Goal: Find specific page/section: Find specific page/section

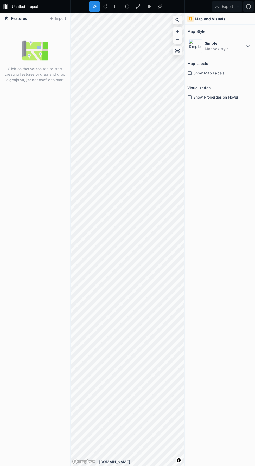
click at [175, 19] on icon at bounding box center [177, 19] width 5 height 5
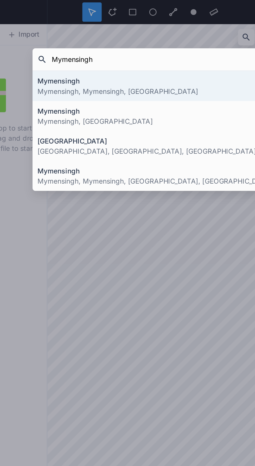
click at [123, 32] on input "Mymensingh" at bounding box center [126, 31] width 112 height 9
type input "Mymensingh"
click at [132, 46] on h4 "Mymensingh" at bounding box center [127, 43] width 125 height 5
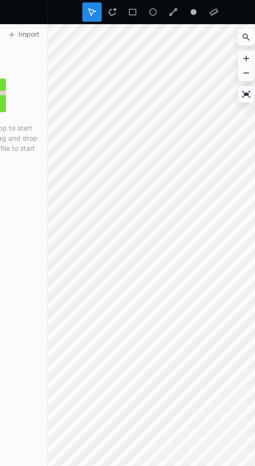
click at [175, 21] on icon at bounding box center [177, 19] width 5 height 5
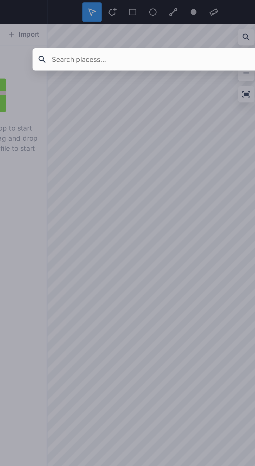
click at [137, 32] on input "text" at bounding box center [126, 31] width 112 height 9
type input "Mymensingh"
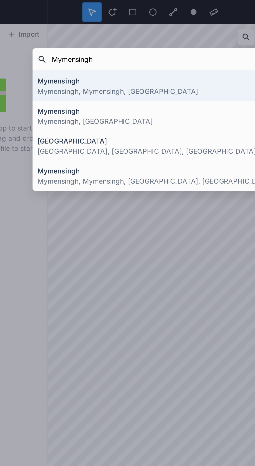
click at [119, 79] on p "[GEOGRAPHIC_DATA], [GEOGRAPHIC_DATA], [GEOGRAPHIC_DATA]" at bounding box center [127, 80] width 125 height 5
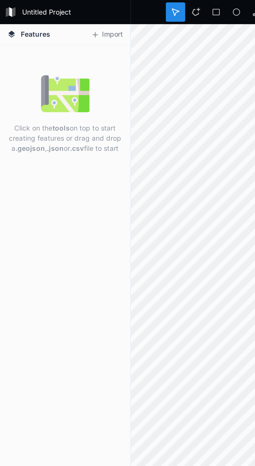
click at [8, 20] on icon at bounding box center [6, 18] width 5 height 5
click at [9, 20] on h4 "Features" at bounding box center [15, 18] width 28 height 11
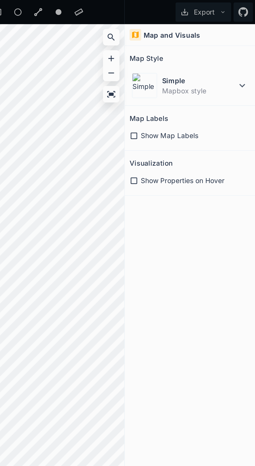
click at [189, 97] on icon at bounding box center [189, 97] width 5 height 5
click at [188, 71] on icon at bounding box center [189, 73] width 5 height 5
click at [248, 50] on div "Simple Mapbox style" at bounding box center [219, 46] width 65 height 16
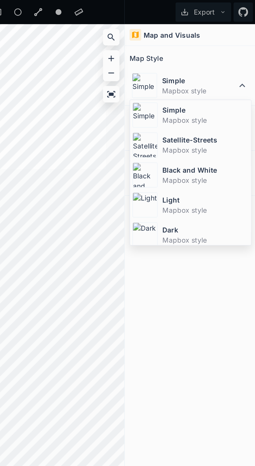
click at [221, 64] on dd "Mapbox style" at bounding box center [228, 64] width 46 height 5
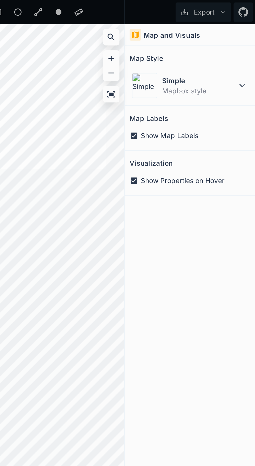
click at [175, 16] on div at bounding box center [177, 20] width 9 height 9
click at [173, 19] on div at bounding box center [177, 20] width 9 height 9
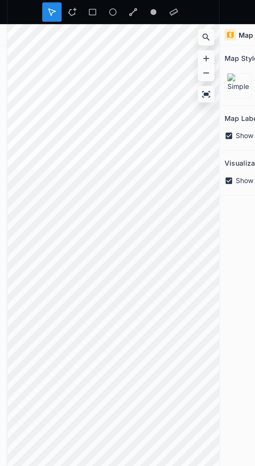
click at [174, 21] on div at bounding box center [177, 20] width 8 height 8
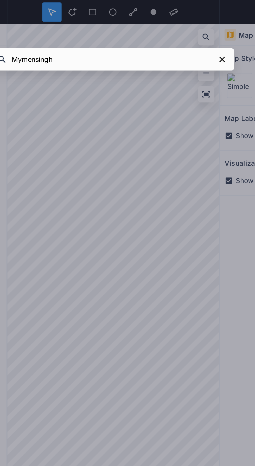
type input "Mymensingh"
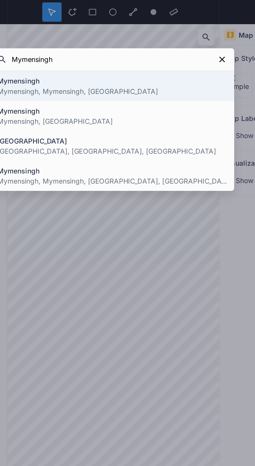
click at [79, 62] on h4 "Mymensingh" at bounding box center [127, 59] width 125 height 5
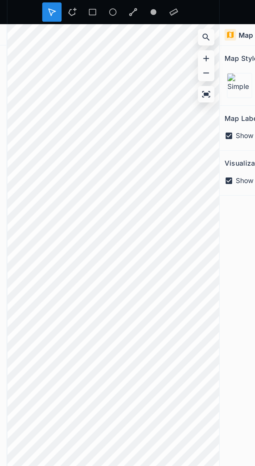
click at [178, 20] on icon at bounding box center [177, 20] width 4 height 4
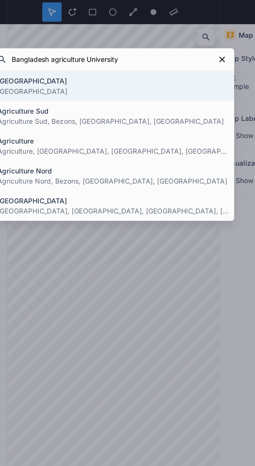
type input "Bangladesh agriculture University"
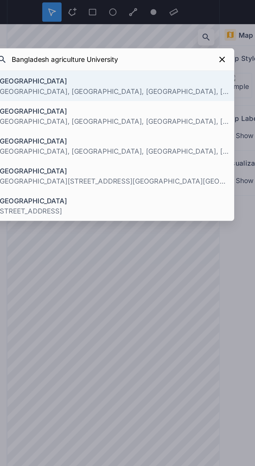
click at [158, 45] on h4 "RVS Agriculture University Campus" at bounding box center [127, 43] width 125 height 5
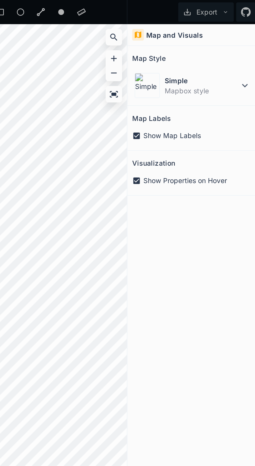
click at [246, 47] on icon at bounding box center [247, 46] width 6 height 6
click at [247, 46] on icon at bounding box center [247, 46] width 6 height 6
click at [244, 51] on div "Simple Mapbox style" at bounding box center [219, 46] width 65 height 16
click at [221, 156] on div "Map and Visuals Map Style Simple Mapbox style Map Labels Show Map Labels Visual…" at bounding box center [219, 239] width 70 height 453
click at [190, 72] on icon at bounding box center [190, 73] width 4 height 4
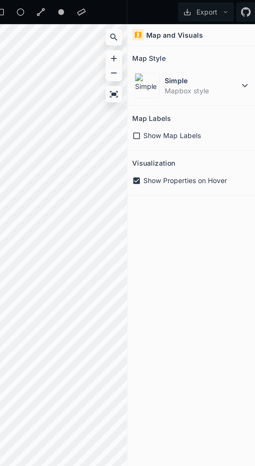
click at [192, 74] on div "Show Map Labels" at bounding box center [219, 72] width 65 height 5
click at [191, 97] on icon at bounding box center [189, 97] width 5 height 5
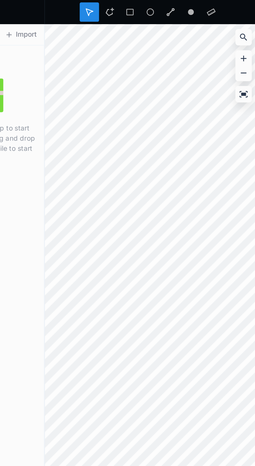
click at [176, 24] on div at bounding box center [177, 20] width 8 height 8
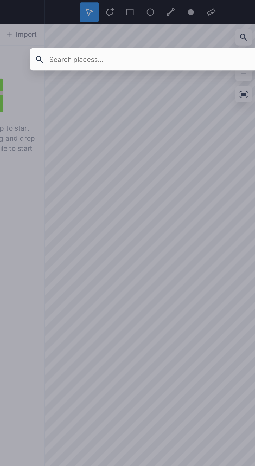
click at [139, 31] on input "text" at bounding box center [126, 31] width 112 height 9
type input "A"
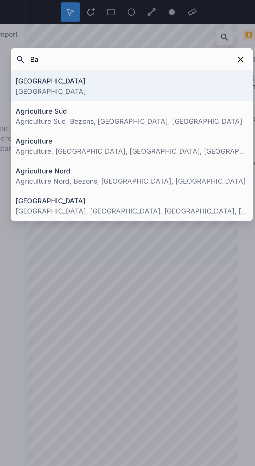
type input "B"
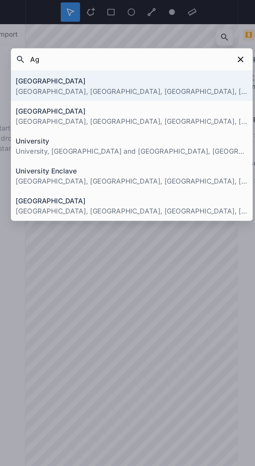
type input "A"
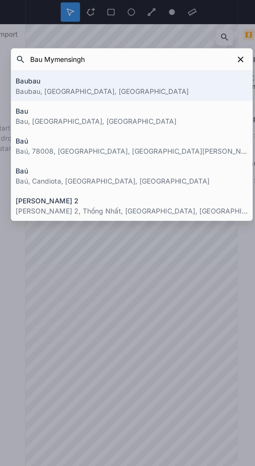
type input "Bau Mymensingh"
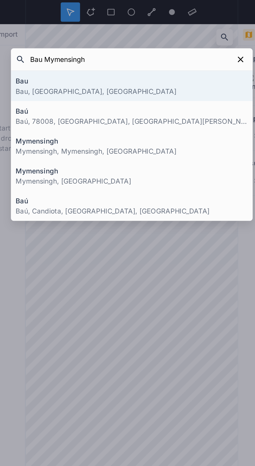
click at [141, 80] on p "Mymensingh, Mymensingh, [GEOGRAPHIC_DATA]" at bounding box center [127, 80] width 125 height 5
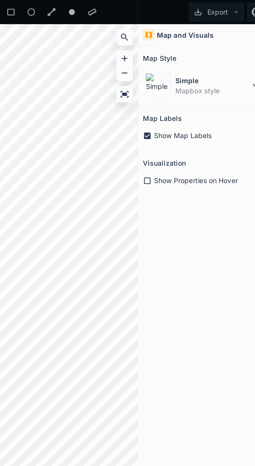
click at [189, 72] on icon at bounding box center [190, 73] width 4 height 4
click at [232, 45] on dt "Simple" at bounding box center [224, 43] width 40 height 5
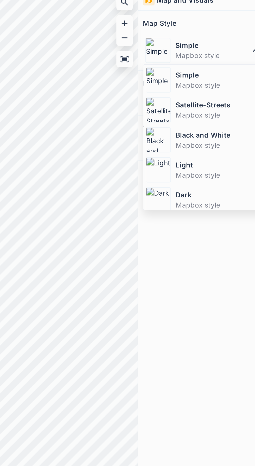
click at [226, 109] on dt "Light" at bounding box center [228, 107] width 46 height 5
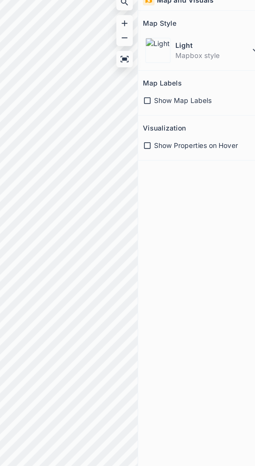
click at [226, 53] on div "Light Mapbox style" at bounding box center [219, 46] width 65 height 16
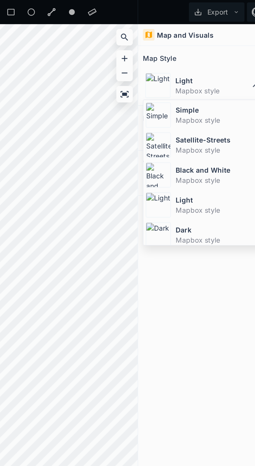
click at [217, 61] on dt "Simple" at bounding box center [228, 58] width 46 height 5
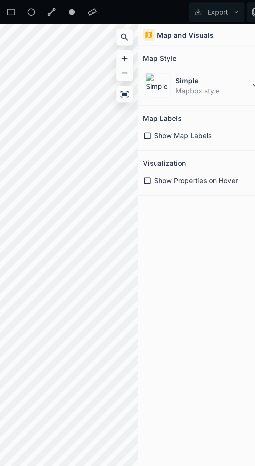
click at [191, 98] on icon at bounding box center [190, 97] width 4 height 4
click at [189, 73] on icon at bounding box center [189, 73] width 5 height 5
click at [191, 72] on icon at bounding box center [190, 73] width 4 height 4
click at [189, 72] on icon at bounding box center [189, 73] width 5 height 5
click at [189, 97] on icon at bounding box center [189, 97] width 5 height 5
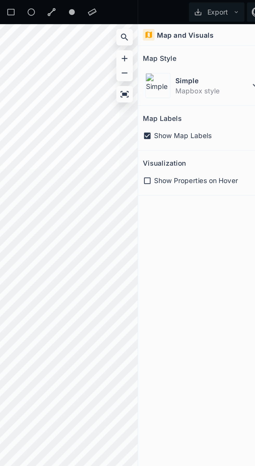
click at [177, 22] on icon at bounding box center [177, 19] width 5 height 5
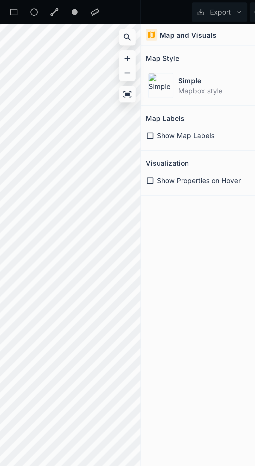
click at [210, 74] on span "Show Map Labels" at bounding box center [208, 72] width 31 height 5
click at [174, 24] on div at bounding box center [177, 20] width 9 height 9
click at [177, 22] on icon at bounding box center [177, 19] width 5 height 5
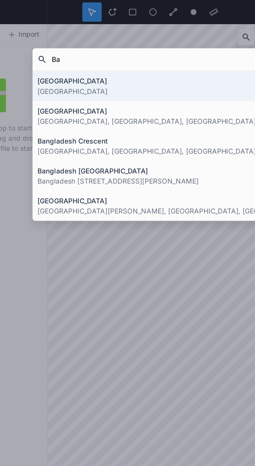
type input "B"
type input "Mymensingh"
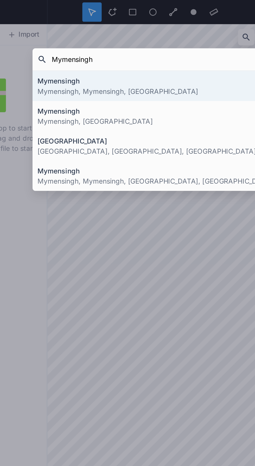
click at [140, 78] on p "ময়মনসিংহ, Mymensingh, Bangladesh" at bounding box center [127, 80] width 125 height 5
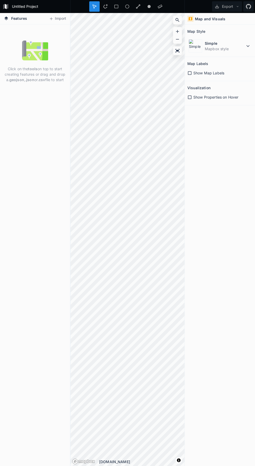
click at [189, 72] on icon at bounding box center [189, 73] width 5 height 5
click at [175, 21] on icon at bounding box center [177, 19] width 5 height 5
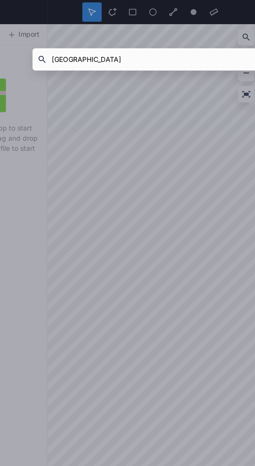
type input "[GEOGRAPHIC_DATA]"
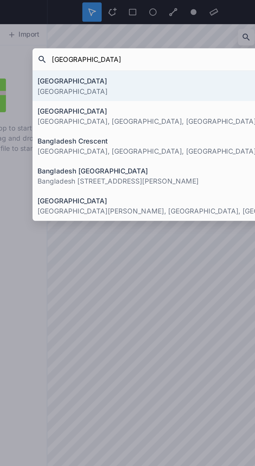
click at [141, 42] on h4 "[GEOGRAPHIC_DATA]" at bounding box center [127, 43] width 125 height 5
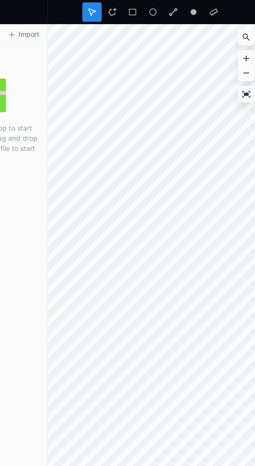
click at [134, 6] on div at bounding box center [138, 6] width 10 height 10
click at [158, 11] on div at bounding box center [160, 6] width 10 height 10
click at [146, 10] on div at bounding box center [149, 6] width 10 height 10
click at [114, 7] on icon at bounding box center [116, 6] width 5 height 5
click at [107, 4] on icon at bounding box center [105, 6] width 4 height 4
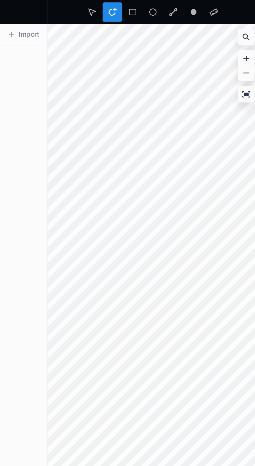
click at [92, 8] on icon at bounding box center [94, 6] width 5 height 5
click at [177, 54] on div at bounding box center [177, 51] width 8 height 8
click at [177, 51] on icon at bounding box center [177, 50] width 4 height 3
click at [177, 39] on icon at bounding box center [177, 39] width 3 height 1
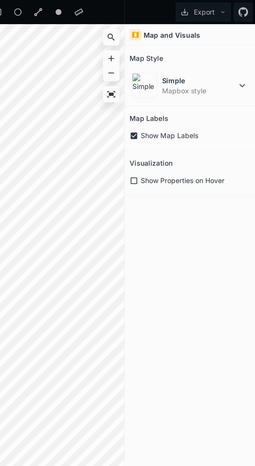
click at [248, 10] on link at bounding box center [248, 6] width 10 height 10
click at [234, 23] on div "Map and Visuals" at bounding box center [219, 19] width 70 height 12
click at [231, 9] on button "Export" at bounding box center [227, 6] width 30 height 10
click at [221, 151] on div "Map and Visuals Map Style Simple Mapbox style Map Labels Show Map Labels Visual…" at bounding box center [219, 239] width 70 height 453
click at [194, 72] on span "Show Map Labels" at bounding box center [208, 72] width 31 height 5
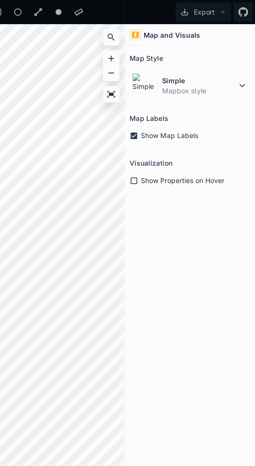
click at [242, 47] on dd "Mapbox style" at bounding box center [224, 48] width 40 height 5
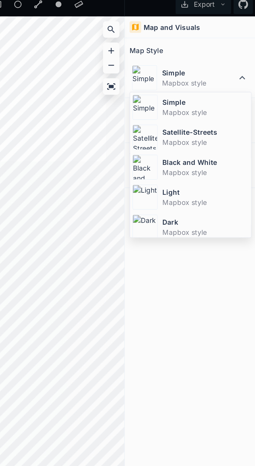
click at [222, 92] on dt "Black and White" at bounding box center [228, 91] width 46 height 5
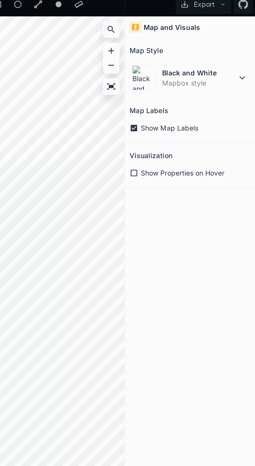
click at [239, 47] on dd "Mapbox style" at bounding box center [224, 48] width 40 height 5
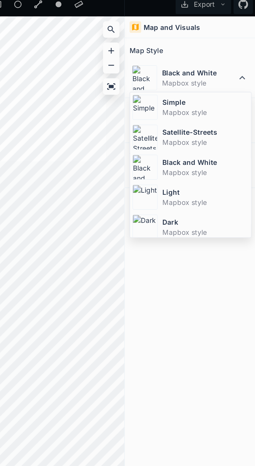
click at [223, 78] on dd "Mapbox style" at bounding box center [228, 80] width 46 height 5
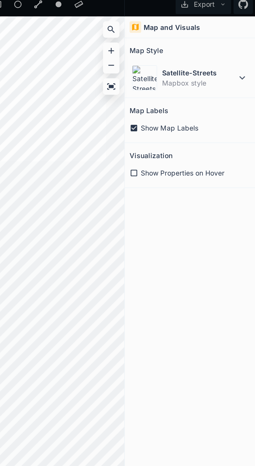
click at [236, 50] on dd "Mapbox style" at bounding box center [224, 48] width 40 height 5
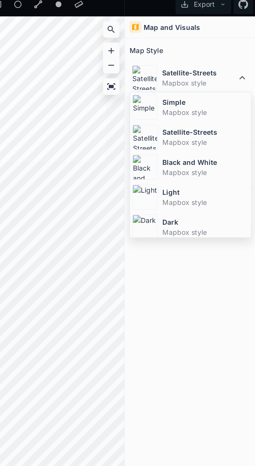
click at [220, 107] on dt "Light" at bounding box center [228, 107] width 46 height 5
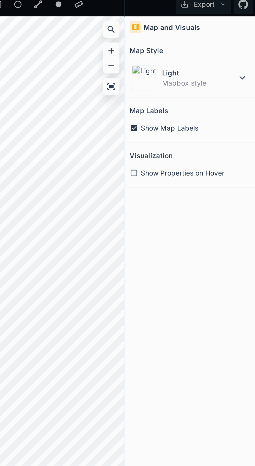
click at [236, 49] on dd "Mapbox style" at bounding box center [224, 48] width 40 height 5
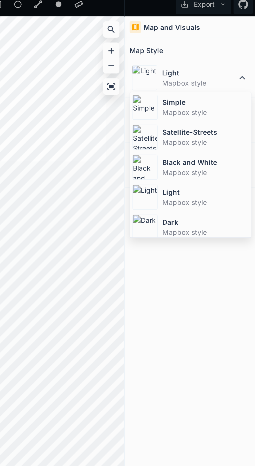
click at [223, 112] on dd "Mapbox style" at bounding box center [228, 112] width 46 height 5
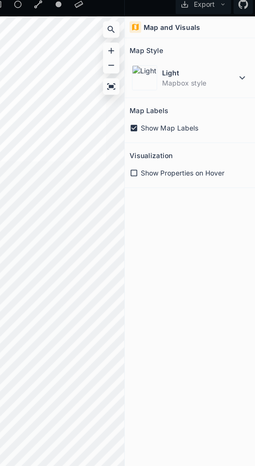
click at [209, 97] on span "Show Properties on Hover" at bounding box center [215, 96] width 45 height 5
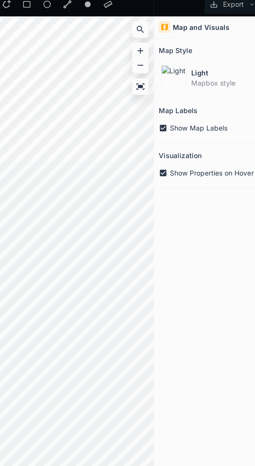
click at [214, 20] on h4 "Map and Visuals" at bounding box center [210, 18] width 30 height 5
click at [205, 18] on h4 "Map and Visuals" at bounding box center [210, 18] width 30 height 5
click at [228, 48] on dd "Mapbox style" at bounding box center [224, 48] width 40 height 5
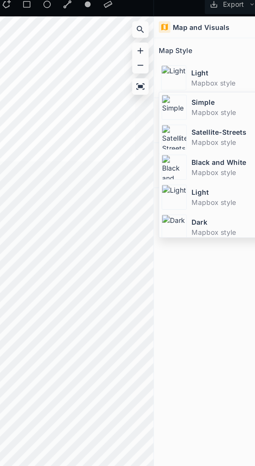
click at [221, 65] on dd "Mapbox style" at bounding box center [228, 64] width 46 height 5
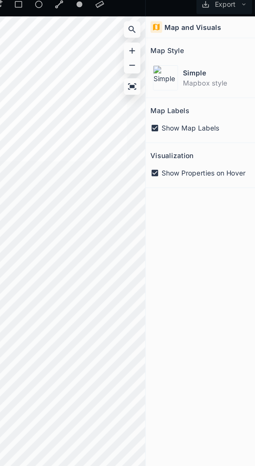
click at [177, 21] on icon at bounding box center [177, 20] width 4 height 4
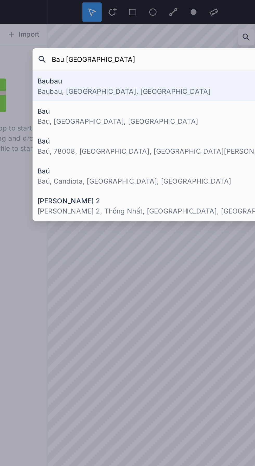
type input "Bau [GEOGRAPHIC_DATA]"
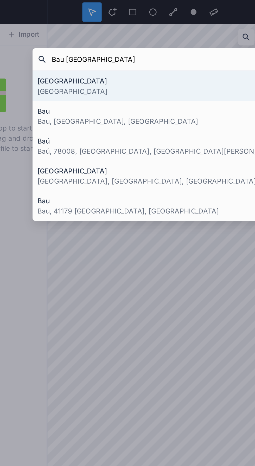
click at [134, 44] on h4 "[GEOGRAPHIC_DATA]" at bounding box center [127, 43] width 125 height 5
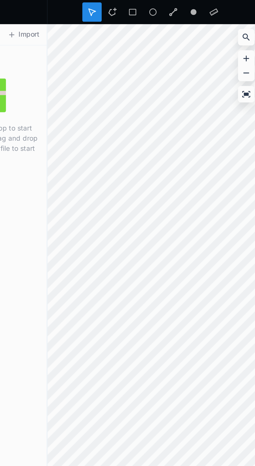
click at [174, 22] on div at bounding box center [177, 20] width 8 height 8
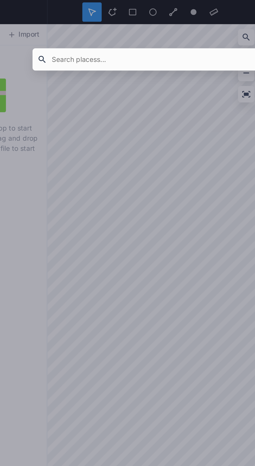
click at [136, 32] on input "text" at bounding box center [126, 31] width 112 height 9
type input "Mymensing's"
click button "submit" at bounding box center [0, 0] width 0 height 0
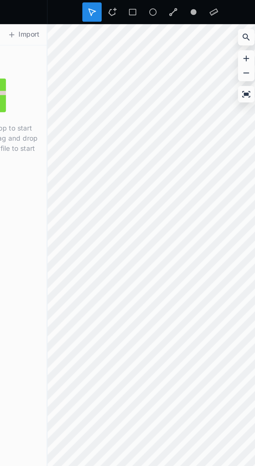
click at [175, 25] on div at bounding box center [177, 37] width 9 height 42
click at [177, 22] on icon at bounding box center [177, 19] width 5 height 5
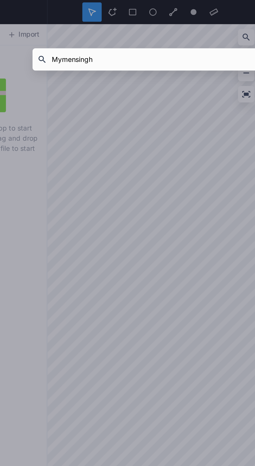
type input "Mymensingh"
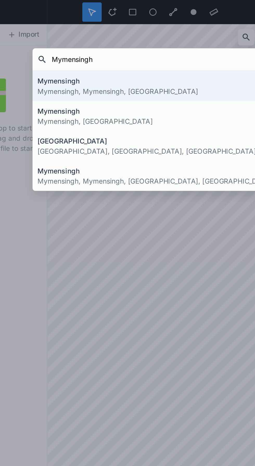
click at [124, 64] on p "Mymensingh, [GEOGRAPHIC_DATA]" at bounding box center [127, 64] width 125 height 5
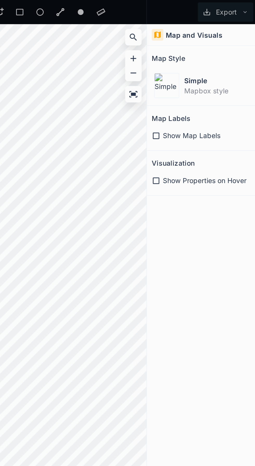
click at [191, 71] on icon at bounding box center [189, 73] width 5 height 5
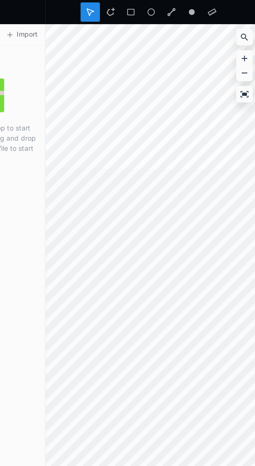
click at [178, 21] on icon at bounding box center [177, 19] width 5 height 5
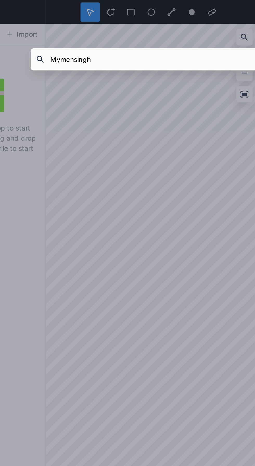
type input "Mymensingh"
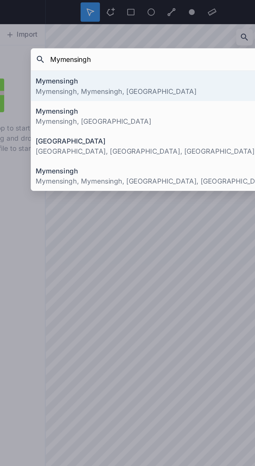
click at [126, 95] on p "Mymensingh, Mymensingh, [GEOGRAPHIC_DATA], [GEOGRAPHIC_DATA], [GEOGRAPHIC_DATA]" at bounding box center [127, 97] width 125 height 5
